Goal: Consume media (video, audio)

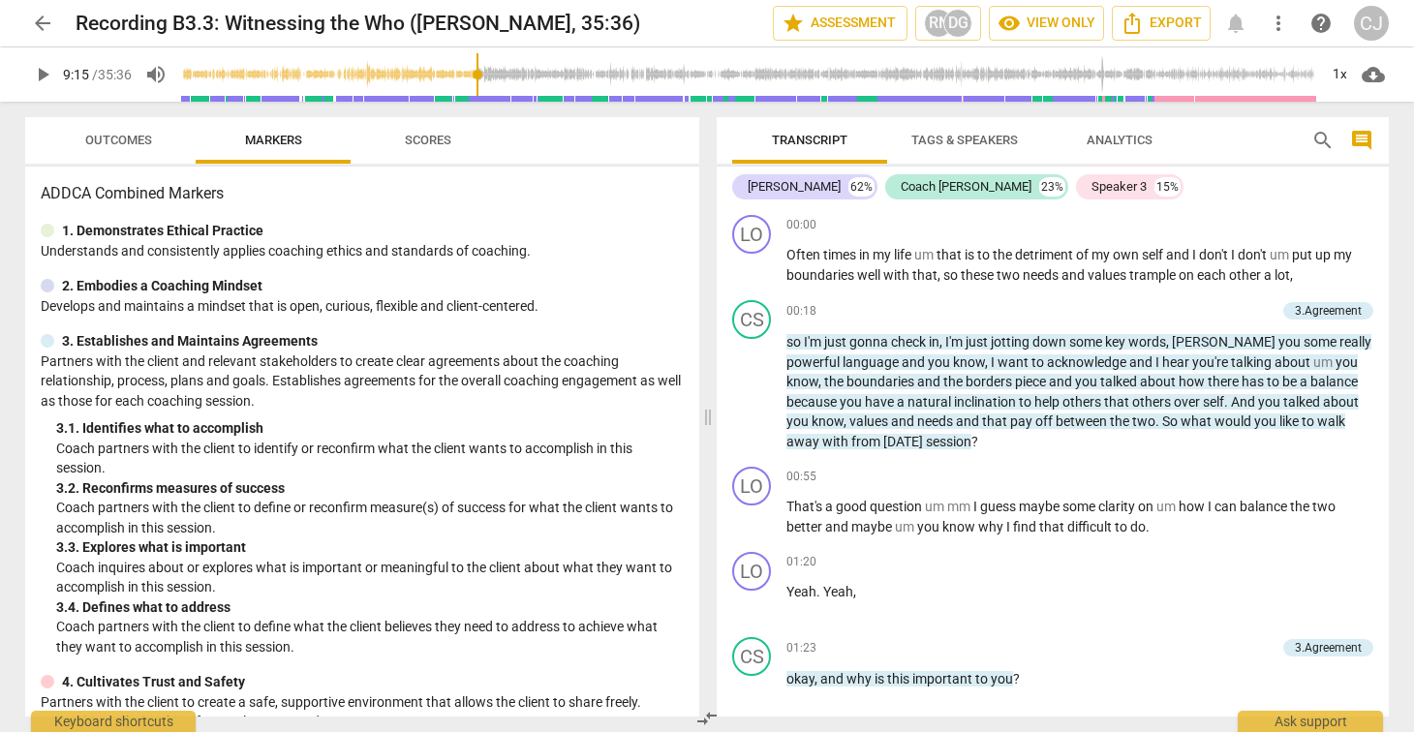
scroll to position [2360, 0]
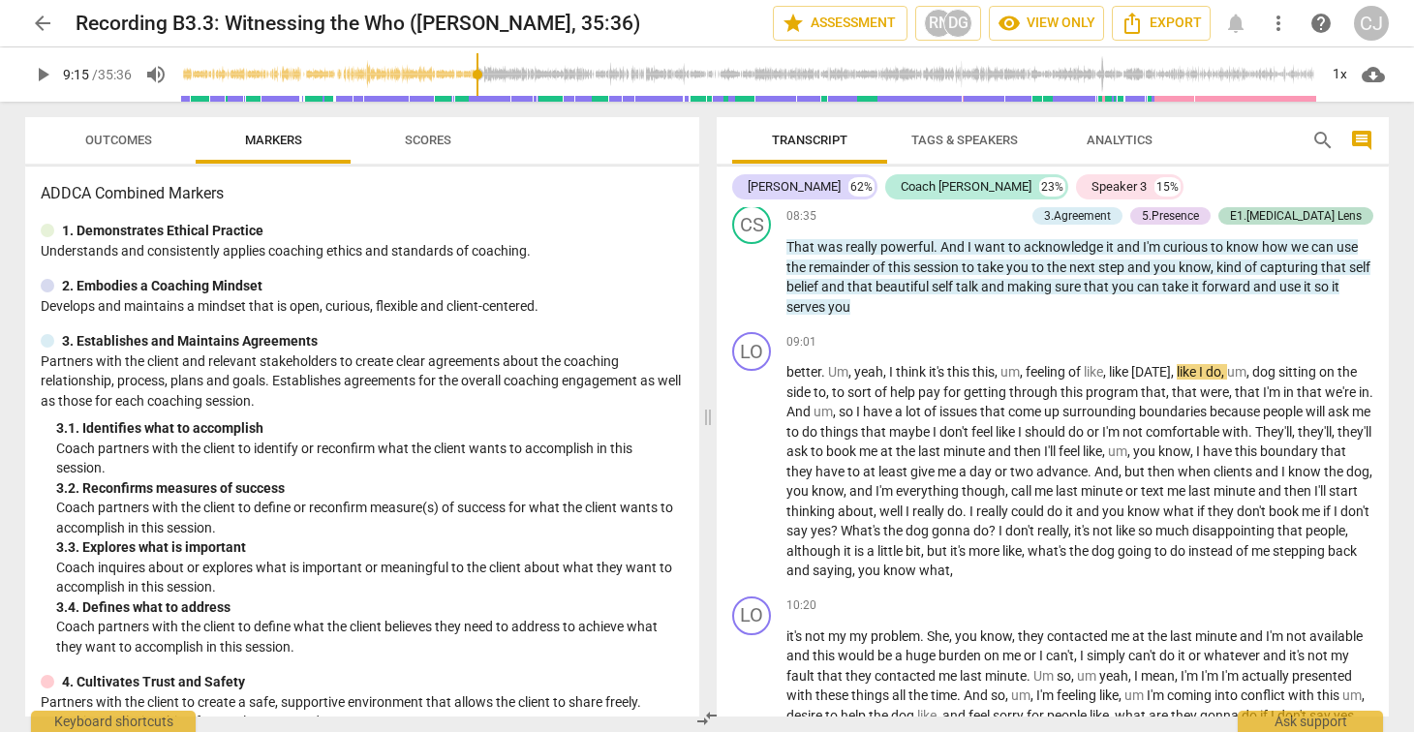
click at [38, 75] on span "play_arrow" at bounding box center [42, 74] width 23 height 23
click at [46, 77] on span "pause" at bounding box center [42, 74] width 23 height 23
click at [46, 81] on span "play_arrow" at bounding box center [42, 74] width 23 height 23
type input "559"
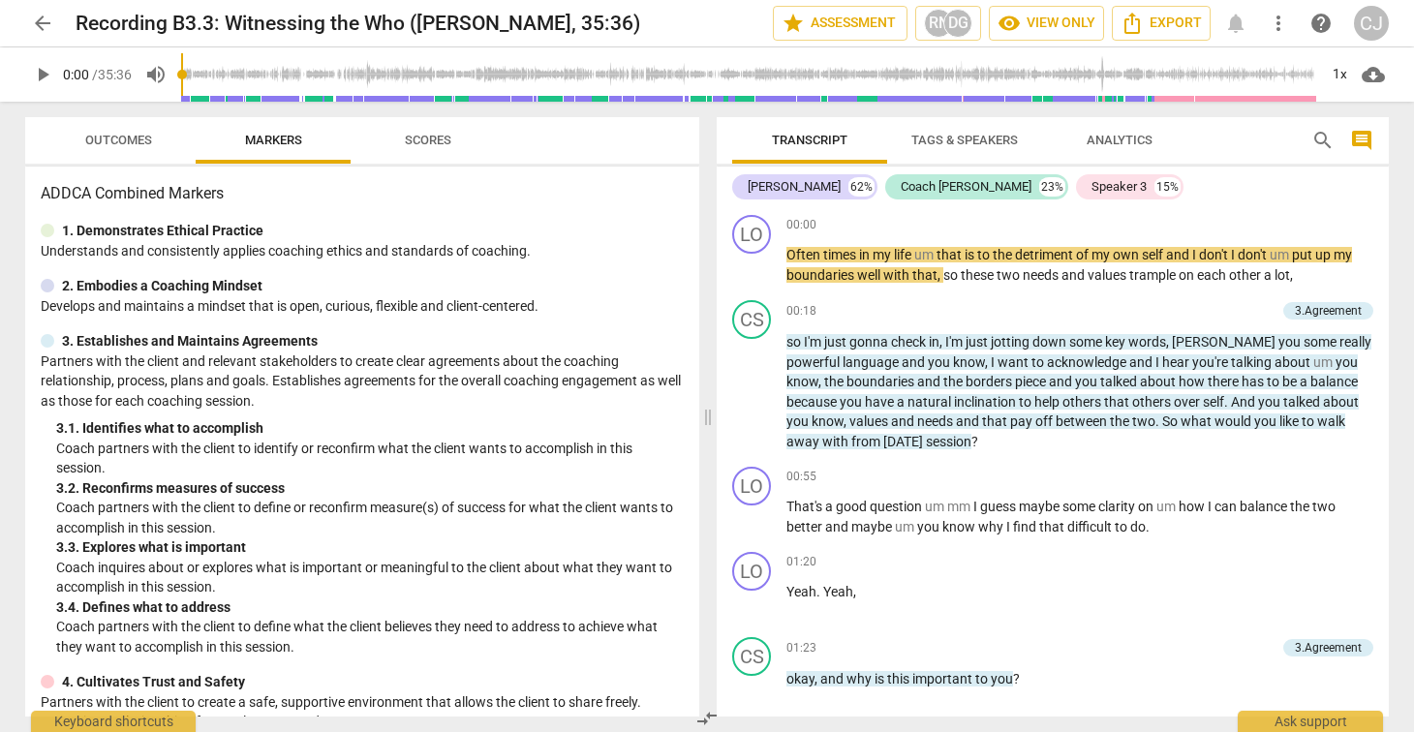
click at [353, 70] on input "range" at bounding box center [749, 75] width 1136 height 62
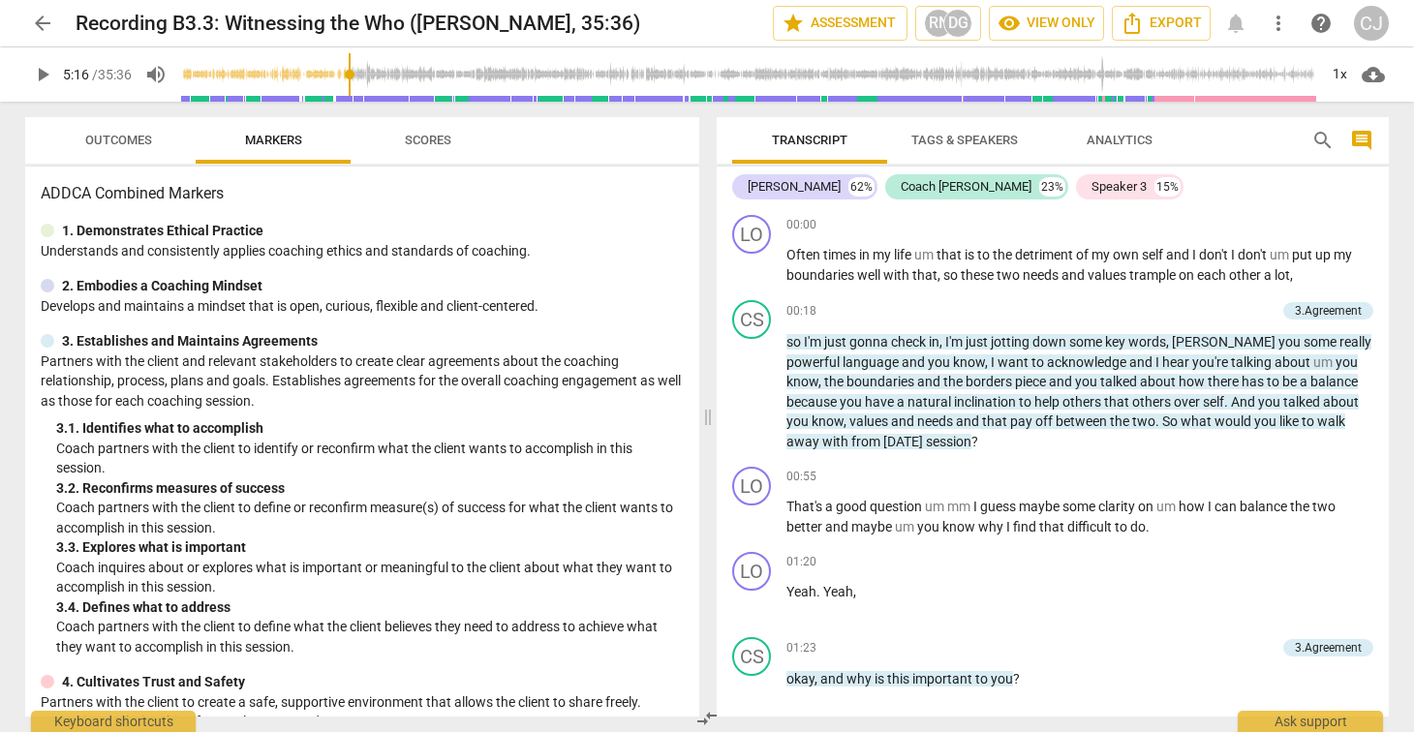
scroll to position [1434, 0]
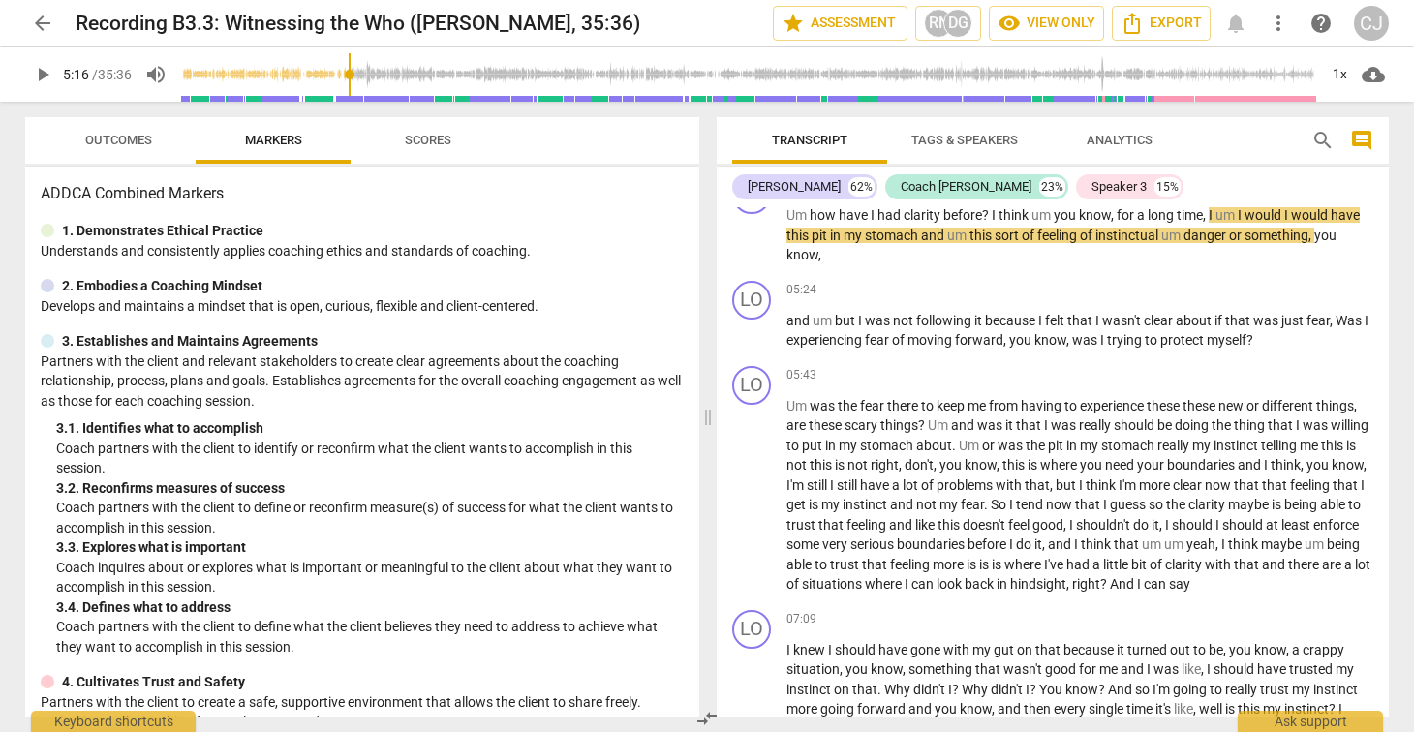
click at [382, 75] on input "range" at bounding box center [749, 75] width 1136 height 62
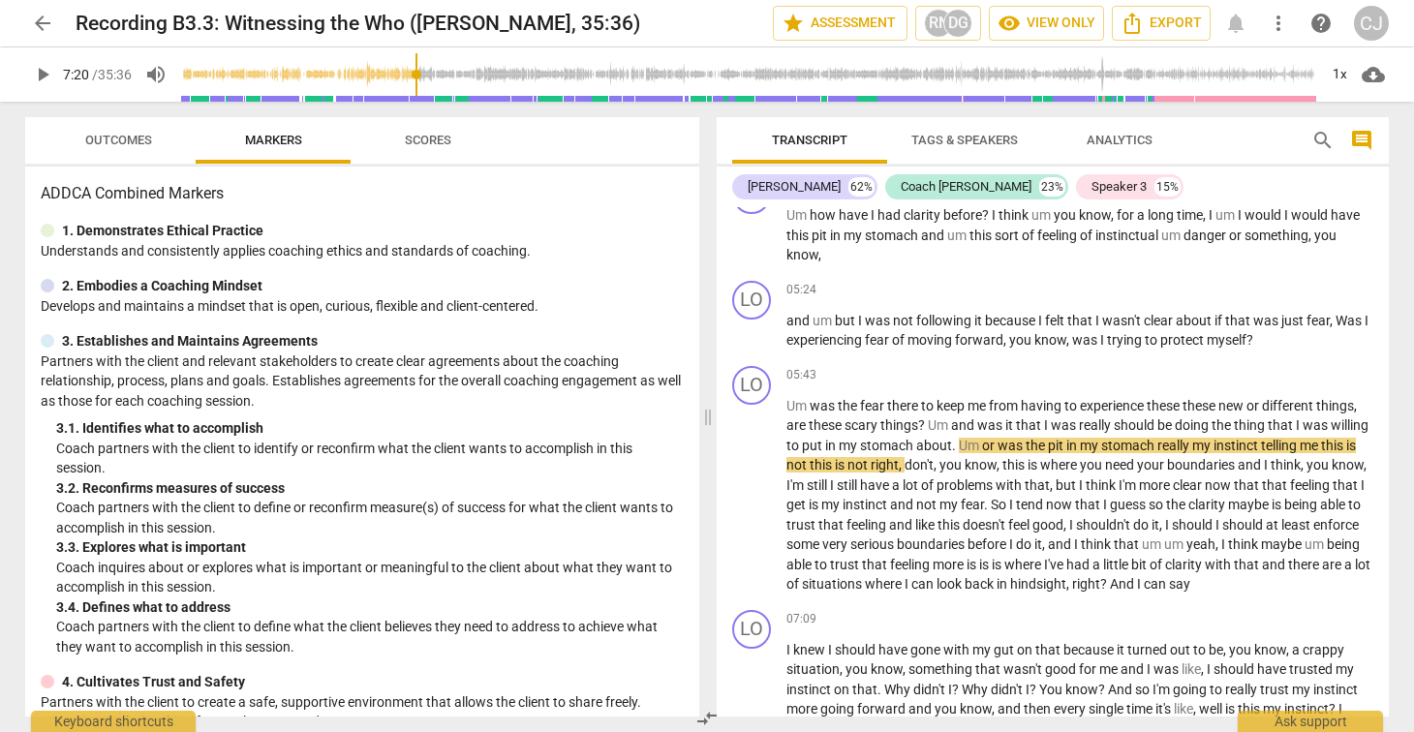
click at [417, 75] on input "range" at bounding box center [749, 75] width 1136 height 62
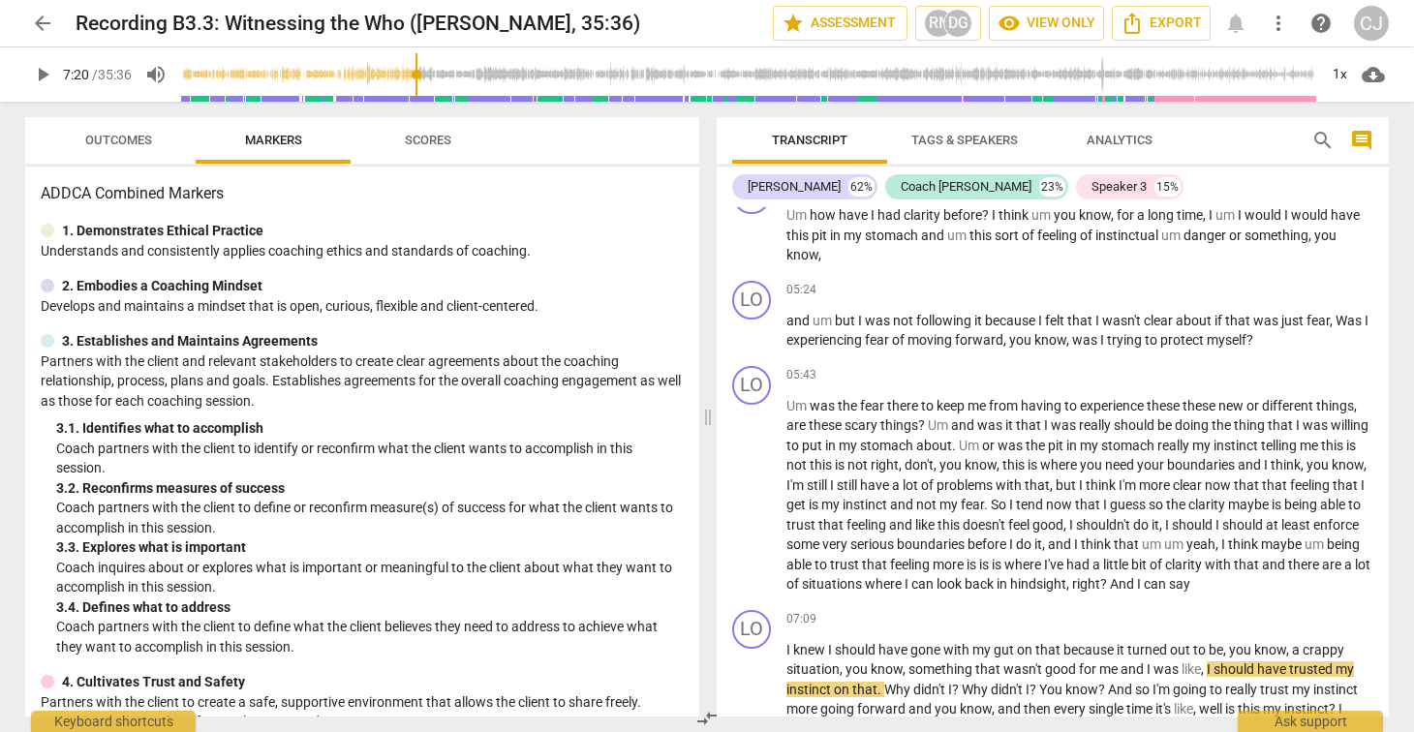
click at [445, 77] on input "range" at bounding box center [749, 75] width 1136 height 62
click at [464, 77] on input "range" at bounding box center [749, 75] width 1136 height 62
click at [464, 73] on input "range" at bounding box center [749, 75] width 1136 height 62
click at [478, 73] on input "range" at bounding box center [749, 75] width 1136 height 62
click at [468, 74] on input "range" at bounding box center [749, 75] width 1136 height 62
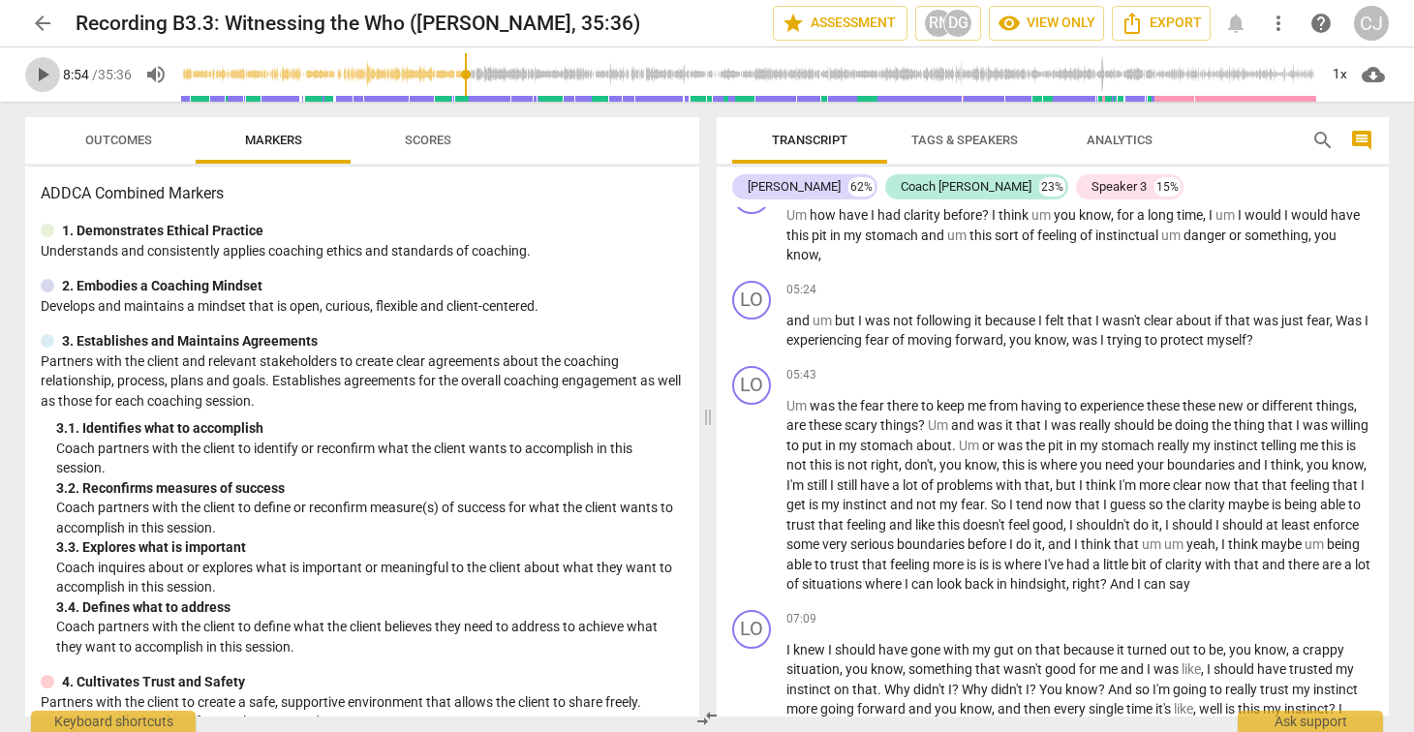
click at [43, 75] on span "play_arrow" at bounding box center [42, 74] width 23 height 23
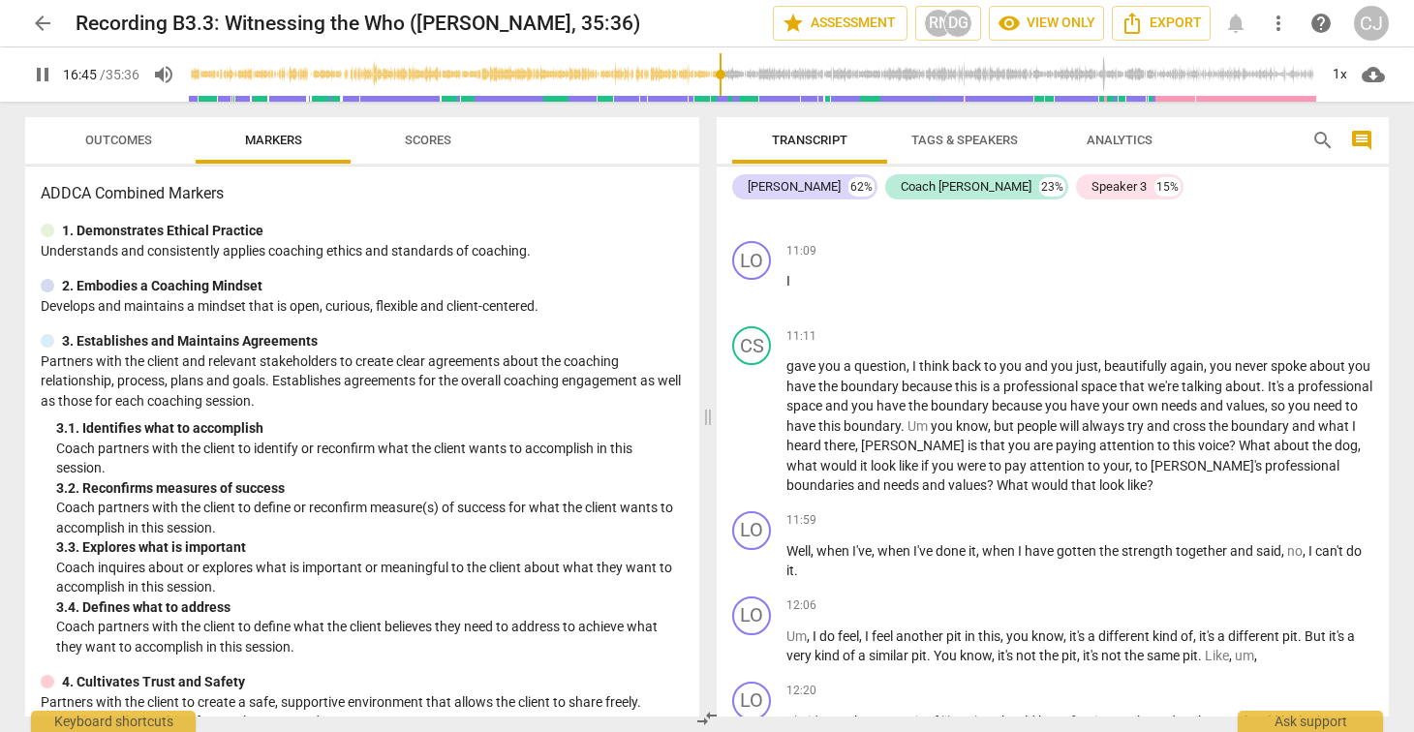
scroll to position [4519, 0]
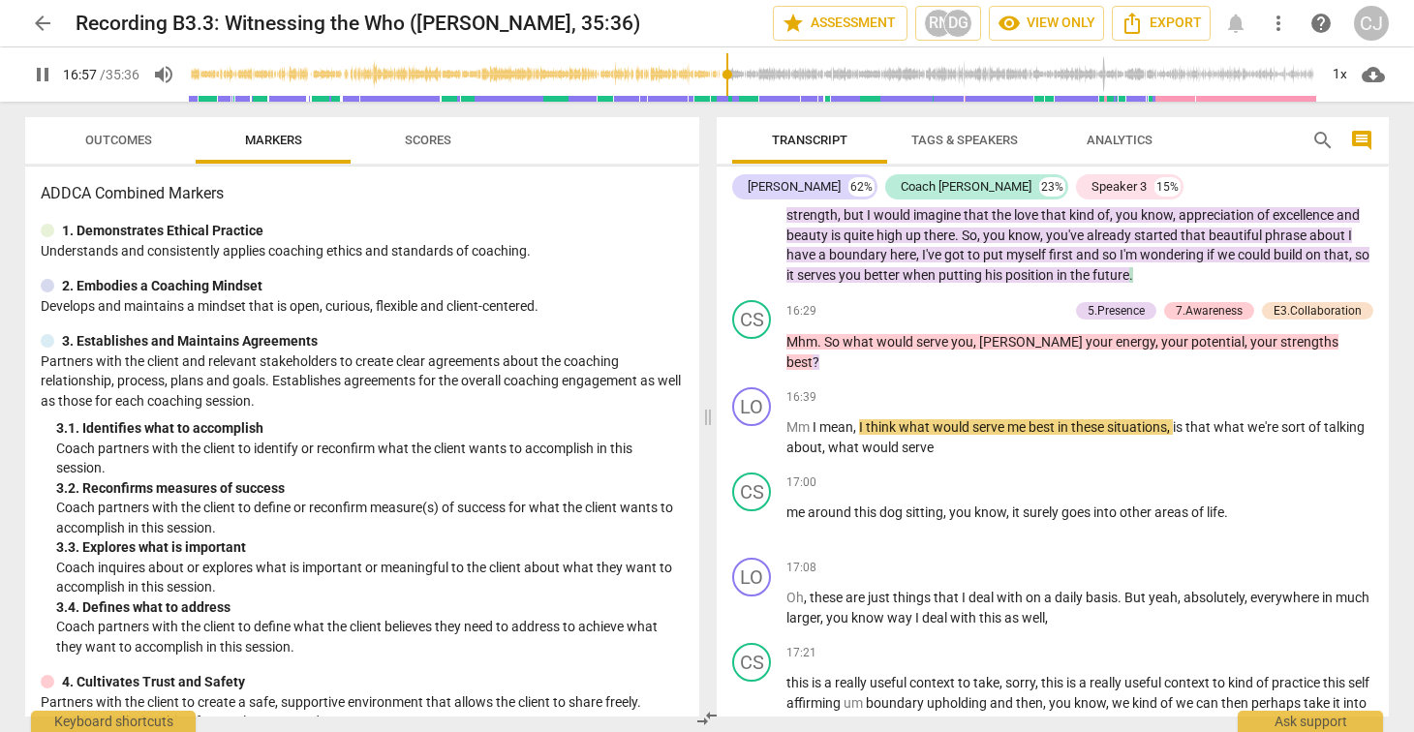
click at [41, 74] on span "pause" at bounding box center [42, 74] width 23 height 23
type input "1018"
